Goal: Information Seeking & Learning: Find specific fact

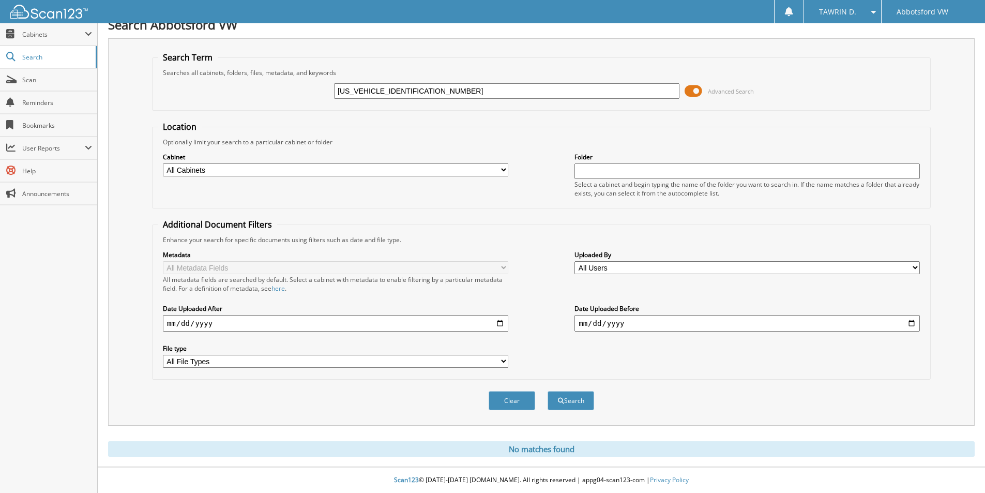
click at [487, 91] on input "3VWGM7BU0PM008292" at bounding box center [506, 91] width 345 height 16
type input "AT504013"
click at [548, 391] on button "Search" at bounding box center [571, 400] width 47 height 19
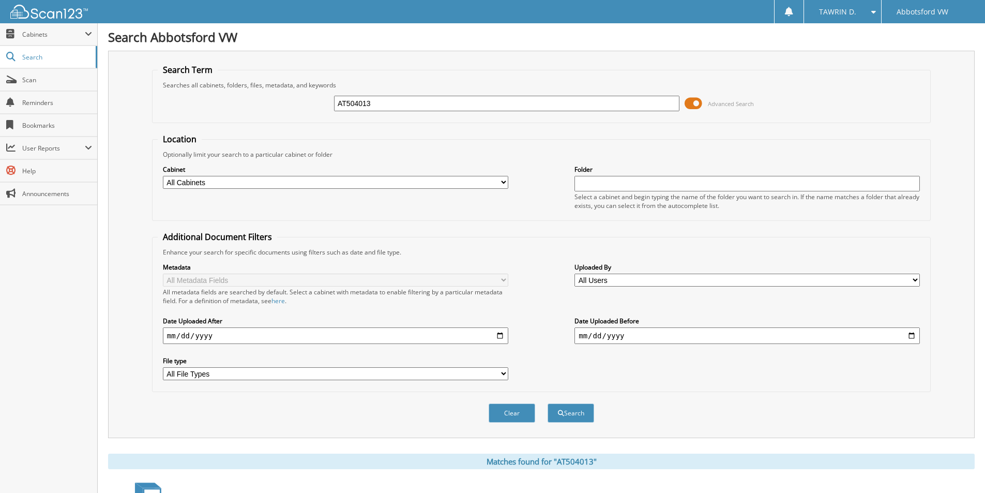
click at [415, 104] on input "AT504013" at bounding box center [506, 104] width 345 height 16
click at [548, 403] on button "Search" at bounding box center [571, 412] width 47 height 19
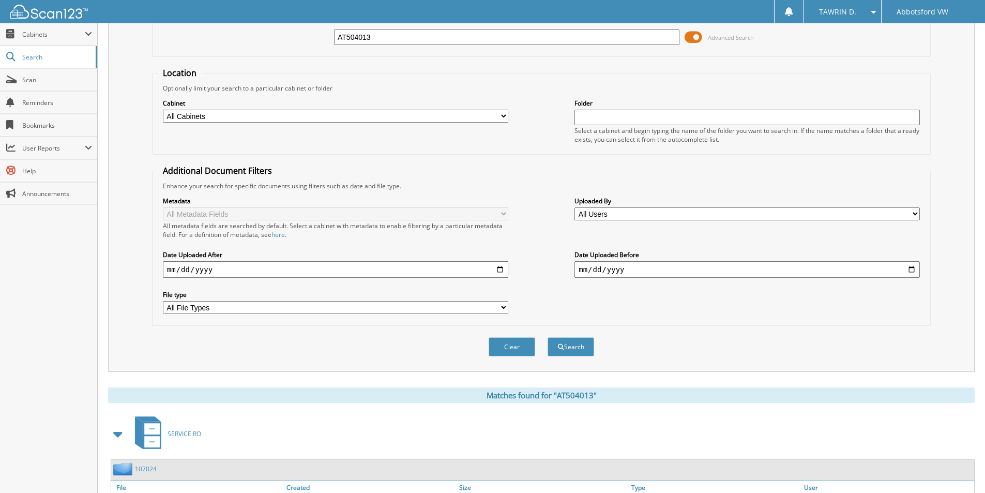
scroll to position [143, 0]
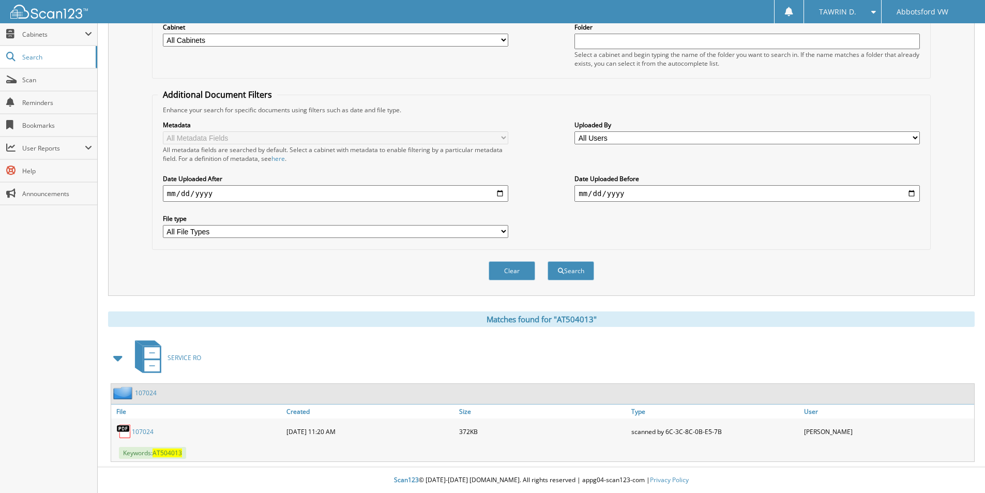
click at [143, 430] on link "107024" at bounding box center [143, 431] width 22 height 9
